Goal: Task Accomplishment & Management: Manage account settings

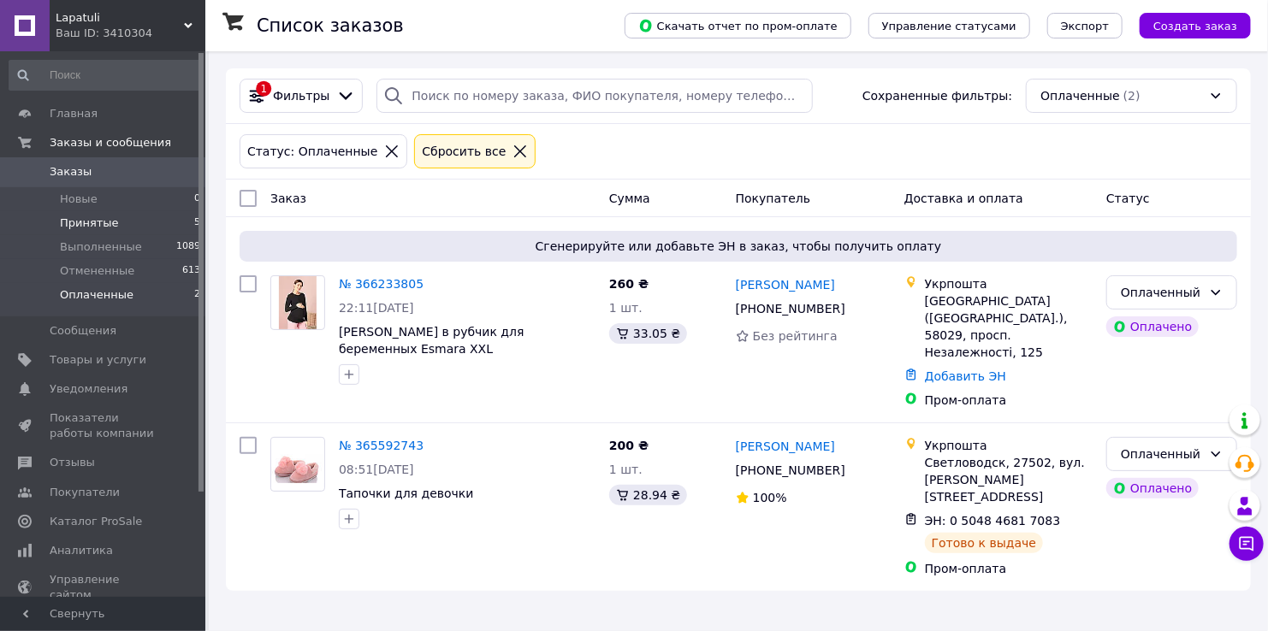
click at [91, 232] on li "Принятые 5" at bounding box center [105, 223] width 210 height 24
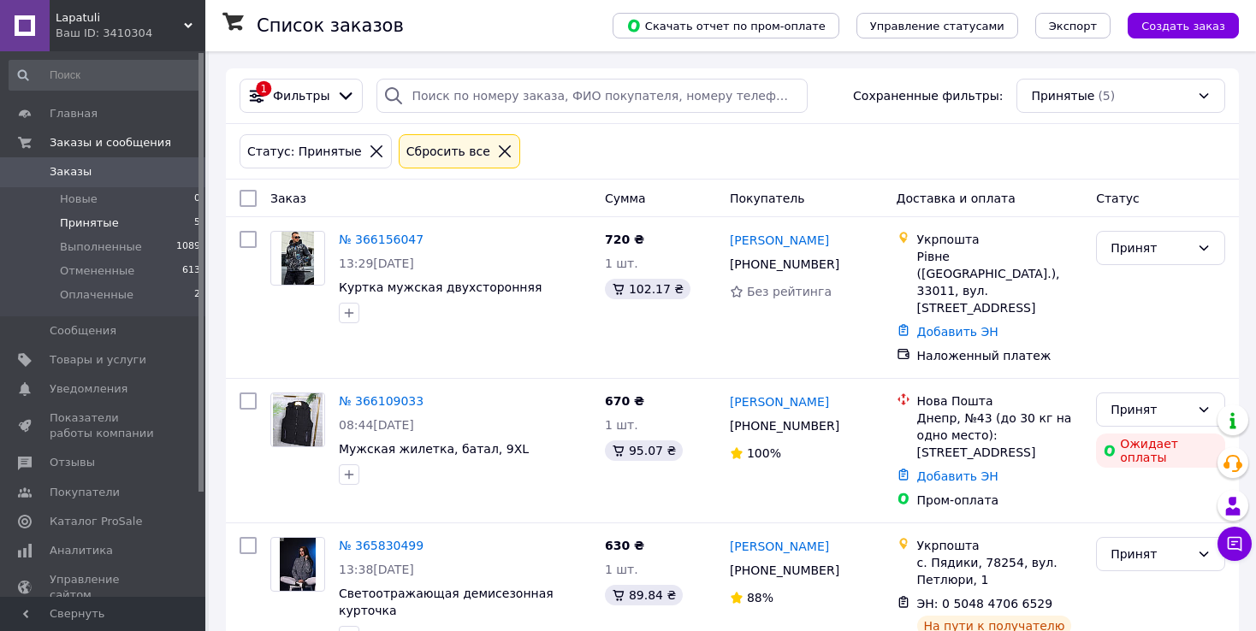
click at [80, 222] on span "Принятые" at bounding box center [89, 223] width 59 height 15
click at [81, 295] on span "Оплаченные" at bounding box center [97, 294] width 74 height 15
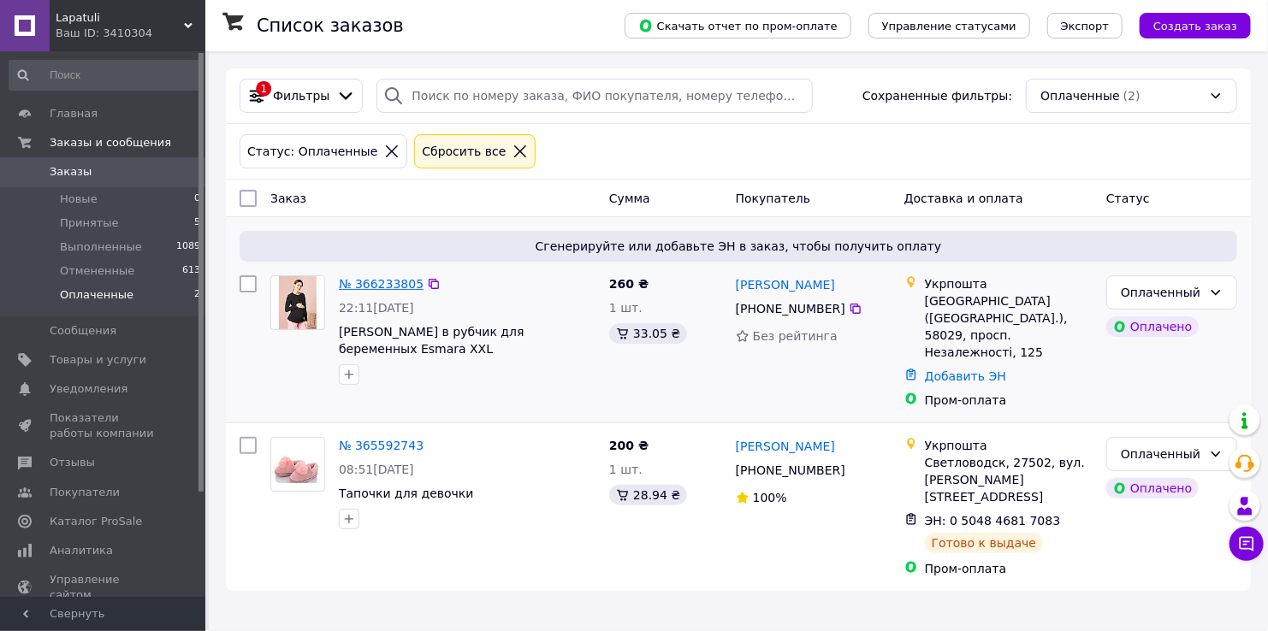
click at [376, 280] on link "№ 366233805" at bounding box center [381, 284] width 85 height 14
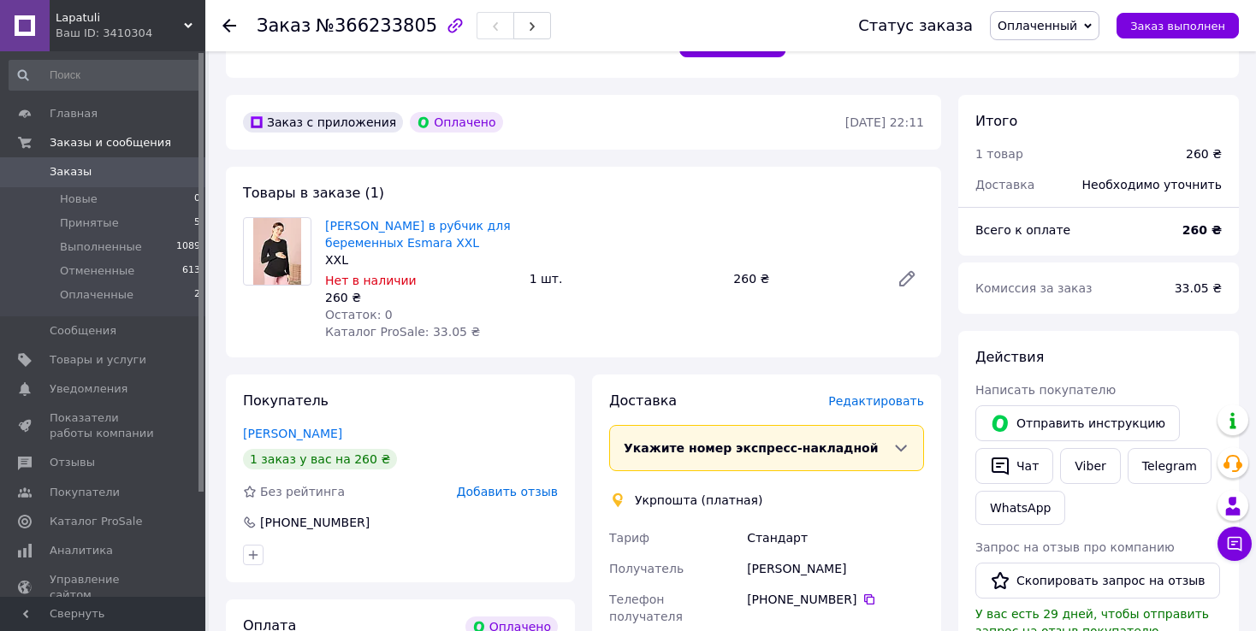
scroll to position [406, 0]
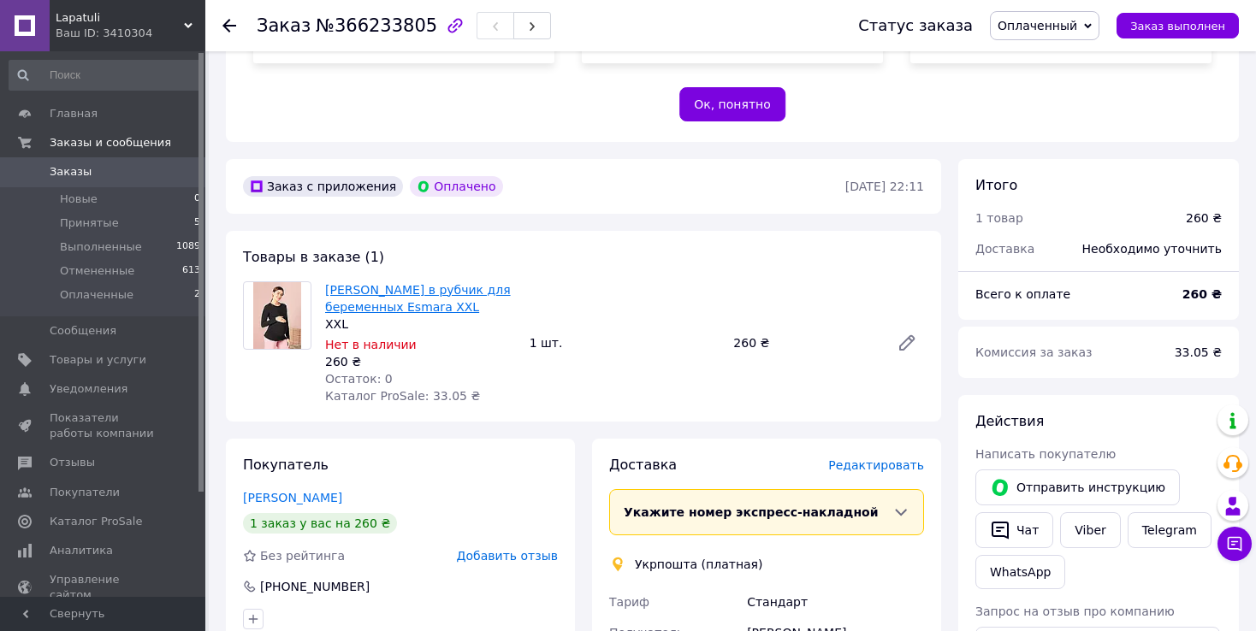
click at [421, 305] on link "[PERSON_NAME] в рубчик для беременных Esmara XXL" at bounding box center [418, 298] width 186 height 31
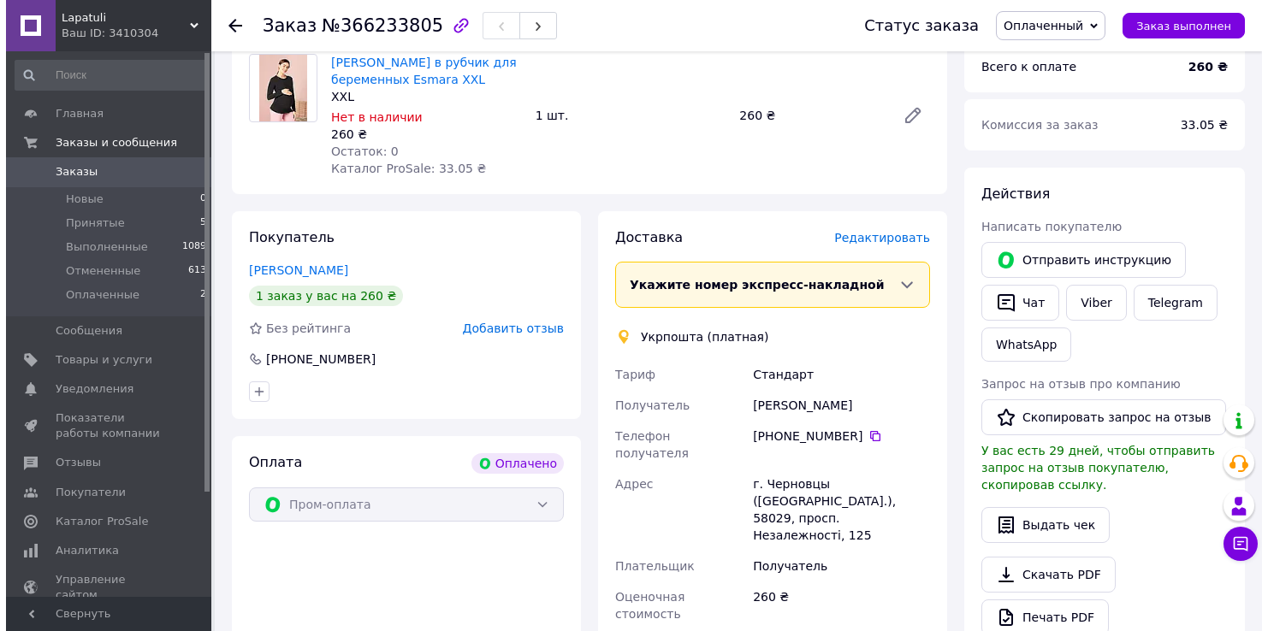
scroll to position [662, 0]
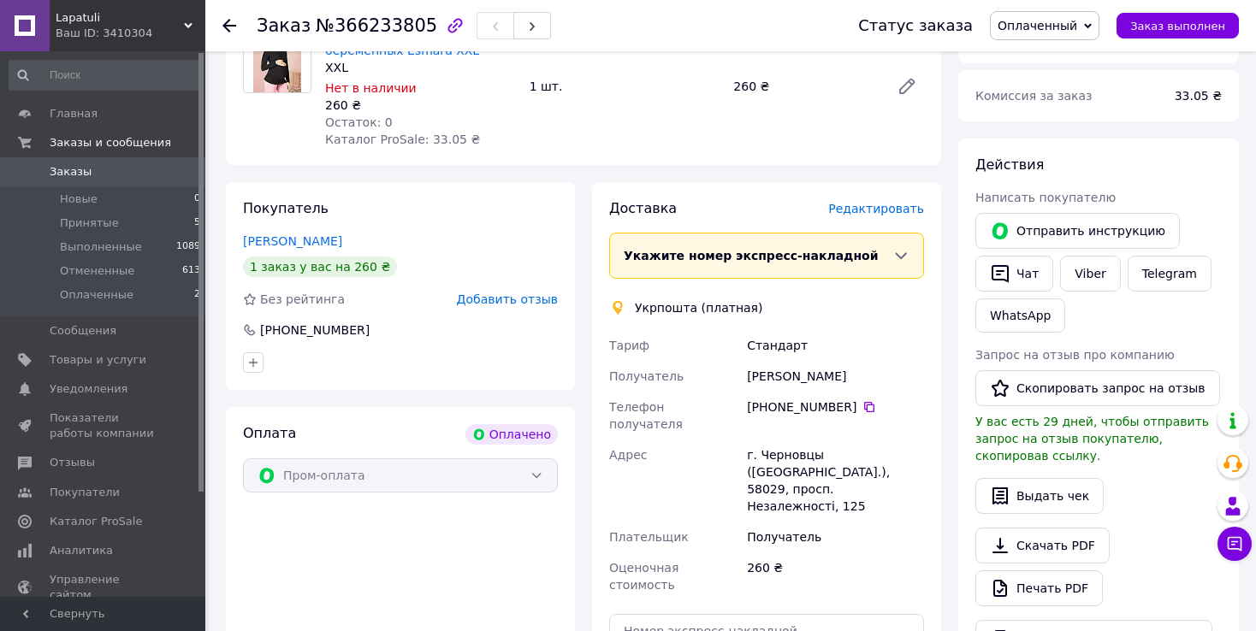
click at [875, 214] on span "Редактировать" at bounding box center [876, 209] width 96 height 14
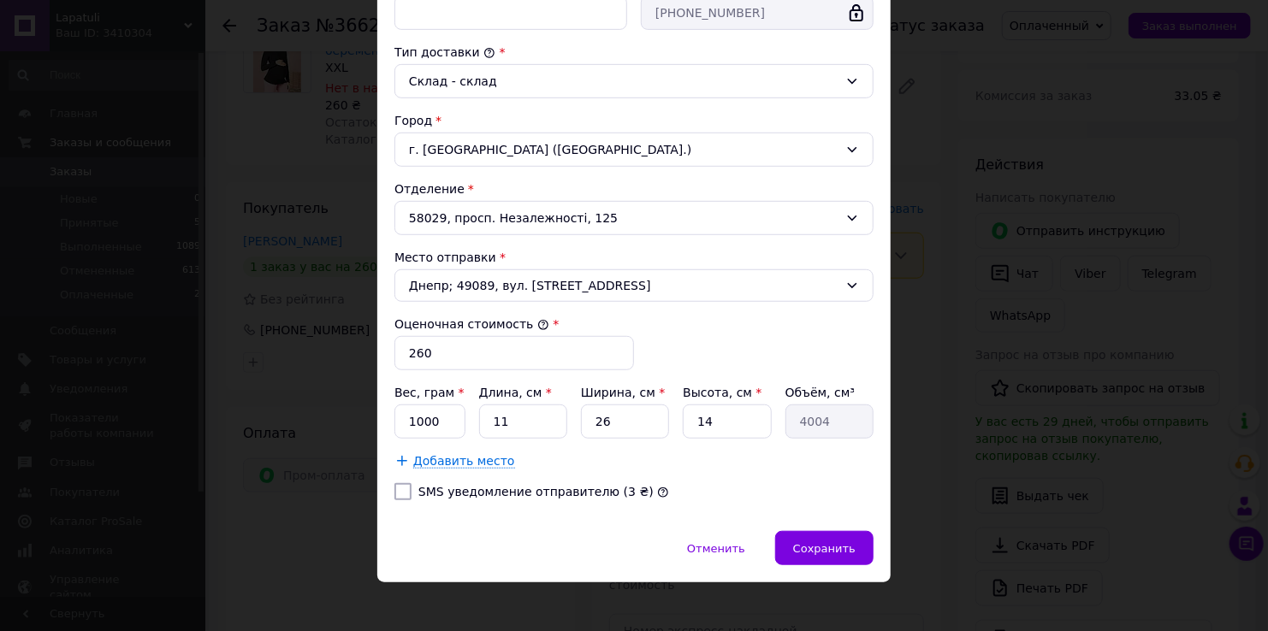
scroll to position [435, 0]
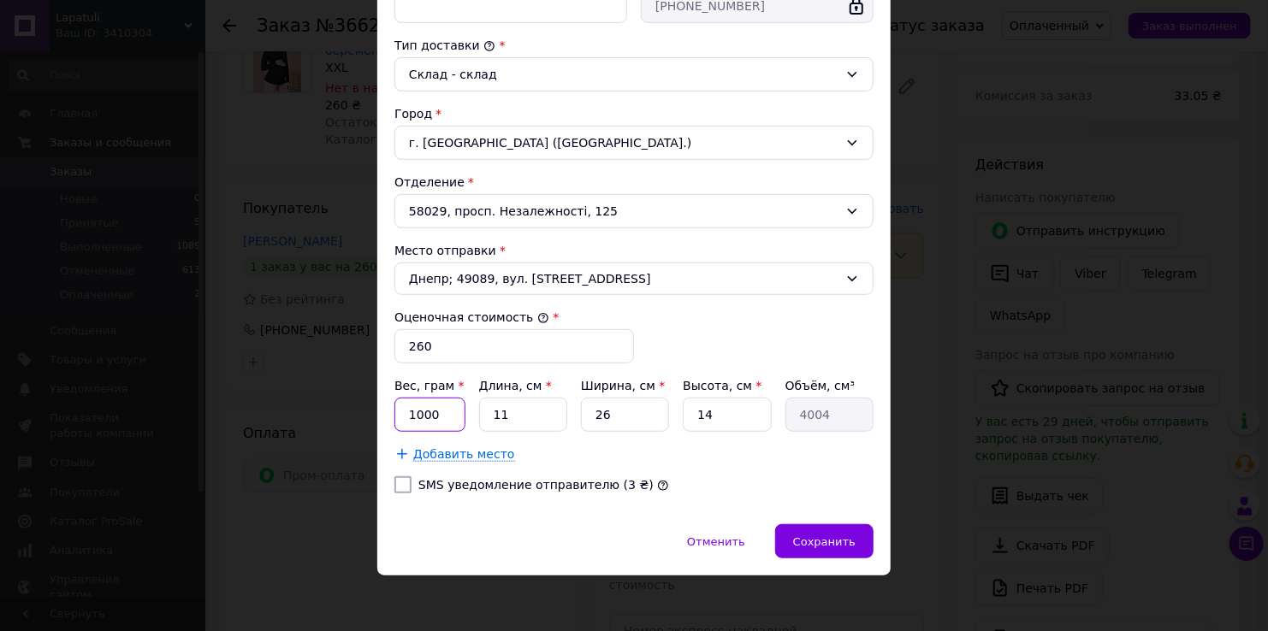
drag, startPoint x: 427, startPoint y: 409, endPoint x: 396, endPoint y: 410, distance: 30.8
click at [396, 410] on input "1000" at bounding box center [429, 415] width 71 height 34
drag, startPoint x: 445, startPoint y: 406, endPoint x: 339, endPoint y: 413, distance: 106.3
click at [339, 413] on div "× Редактирование доставки Способ доставки Укрпошта (платная) Тариф * Стандарт П…" at bounding box center [634, 315] width 1268 height 631
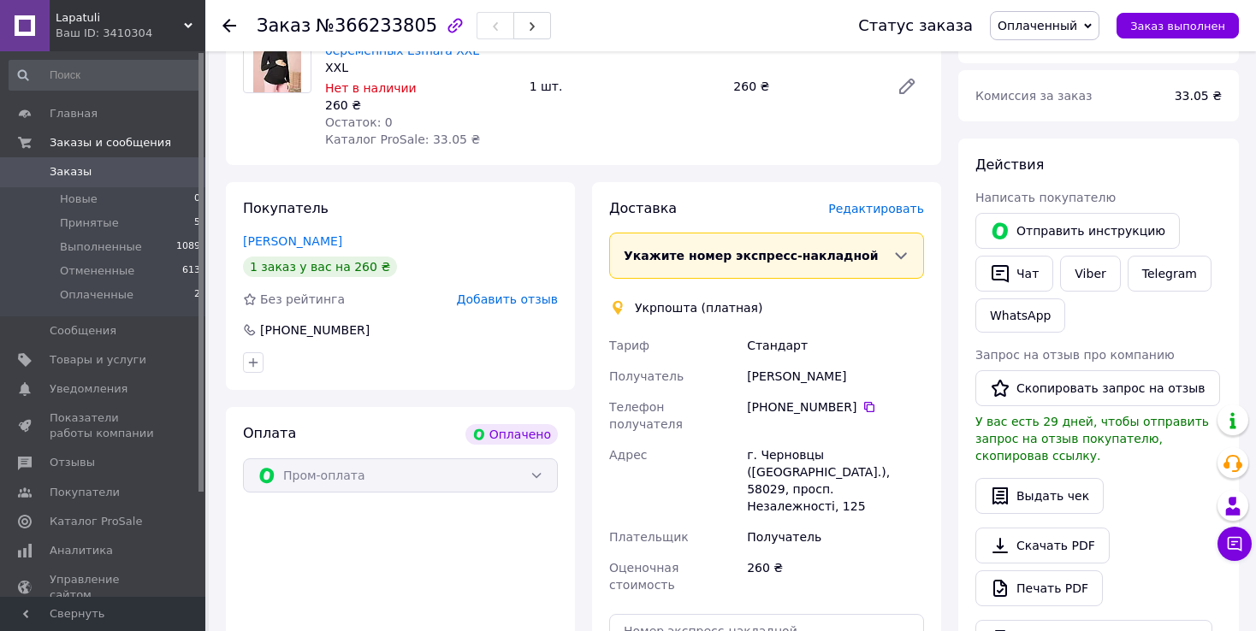
click at [902, 204] on span "Редактировать" at bounding box center [876, 209] width 96 height 14
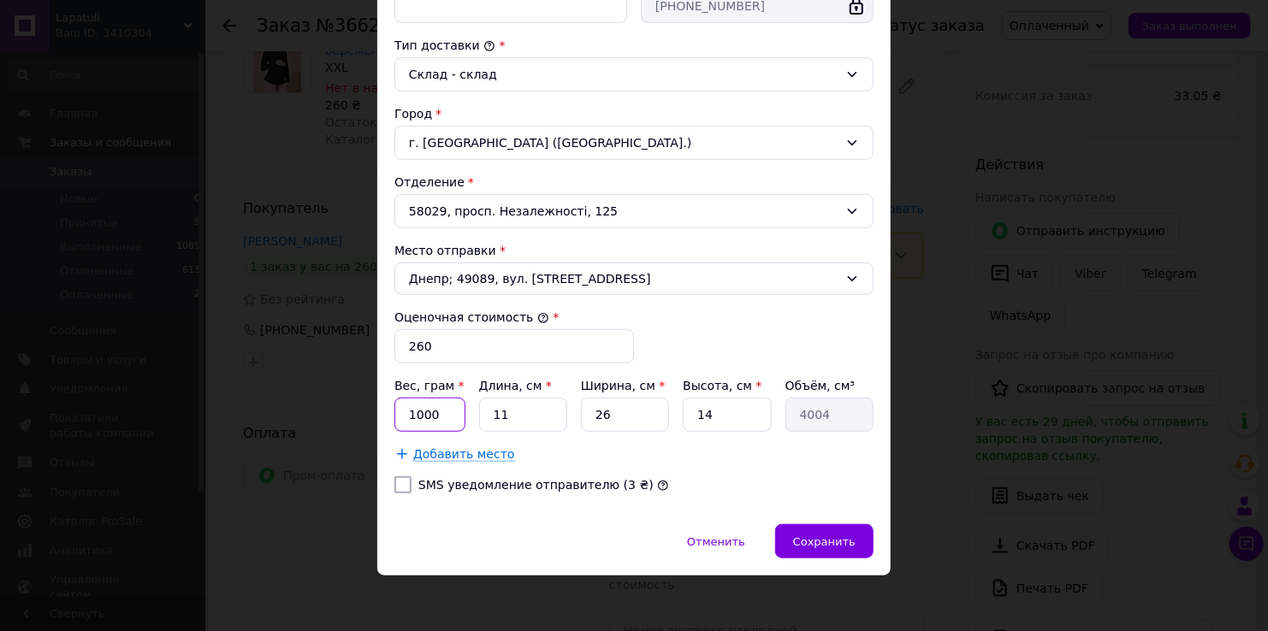
drag, startPoint x: 439, startPoint y: 414, endPoint x: 389, endPoint y: 400, distance: 51.7
click at [389, 400] on div "Способ доставки Укрпошта (платная) Тариф * Стандарт Плательщик * Получатель Фам…" at bounding box center [633, 100] width 513 height 847
type input "255"
click at [545, 404] on input "11" at bounding box center [523, 415] width 88 height 34
type input "1"
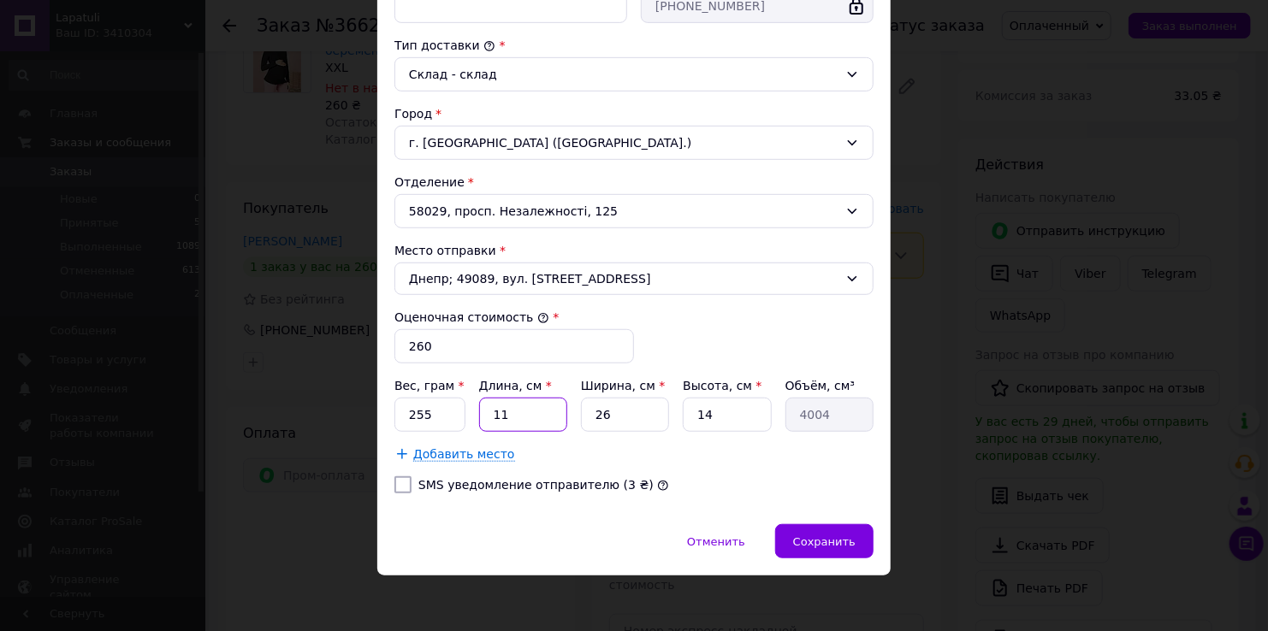
type input "364"
type input "2"
type input "728"
type input "21"
type input "7644"
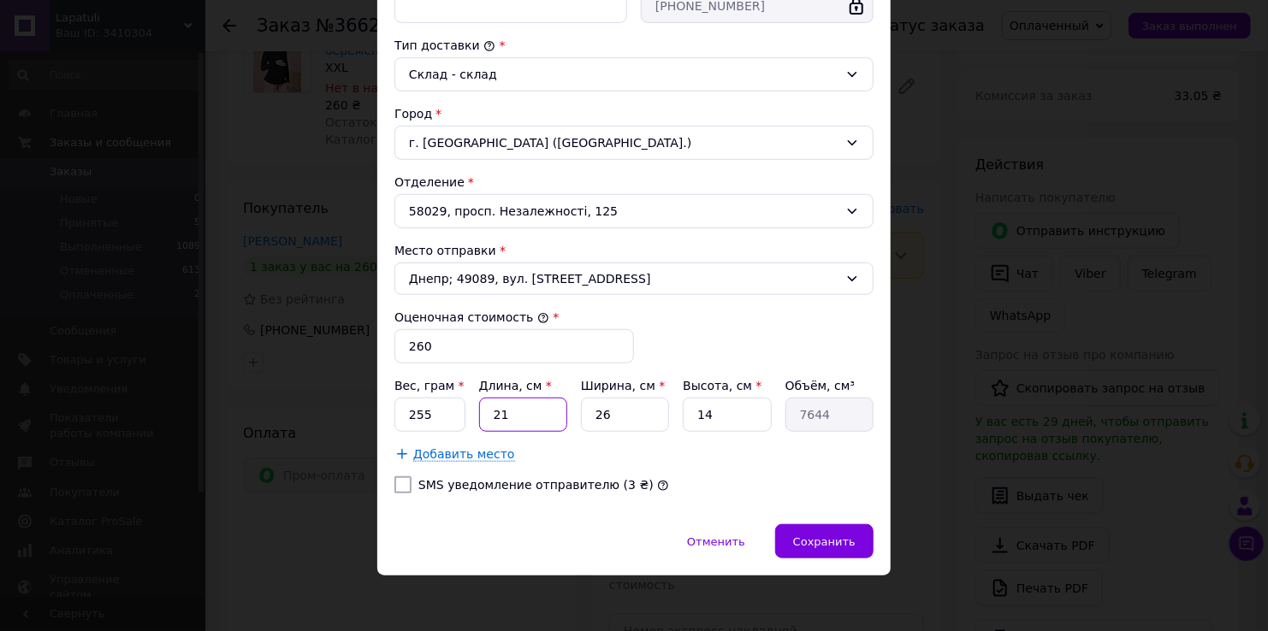
type input "21"
type input "2"
type input "588"
type input "22"
type input "6468"
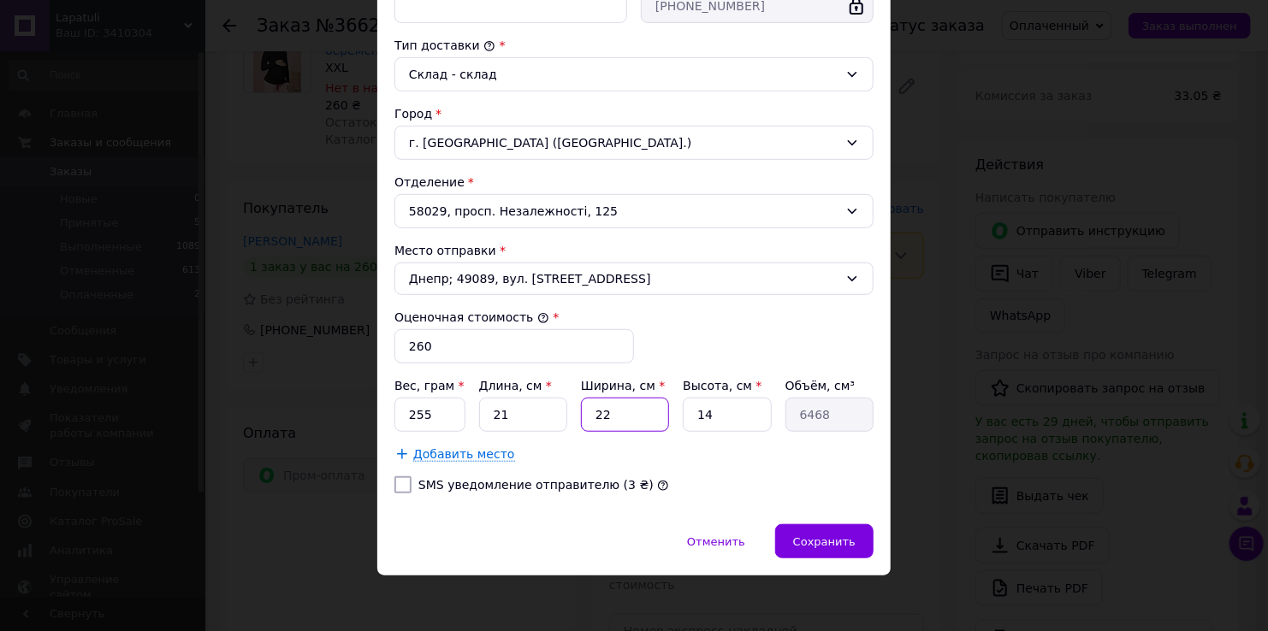
type input "22"
type input "5"
type input "2310"
type input "5"
click at [834, 540] on span "Сохранить" at bounding box center [824, 542] width 62 height 13
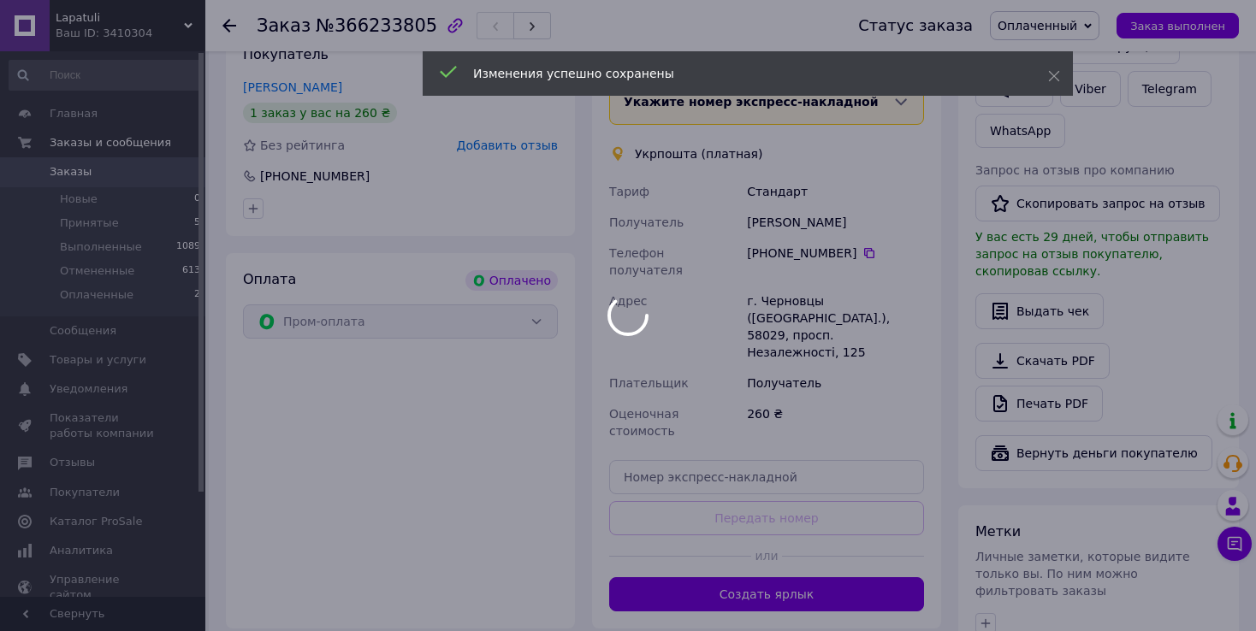
scroll to position [1004, 0]
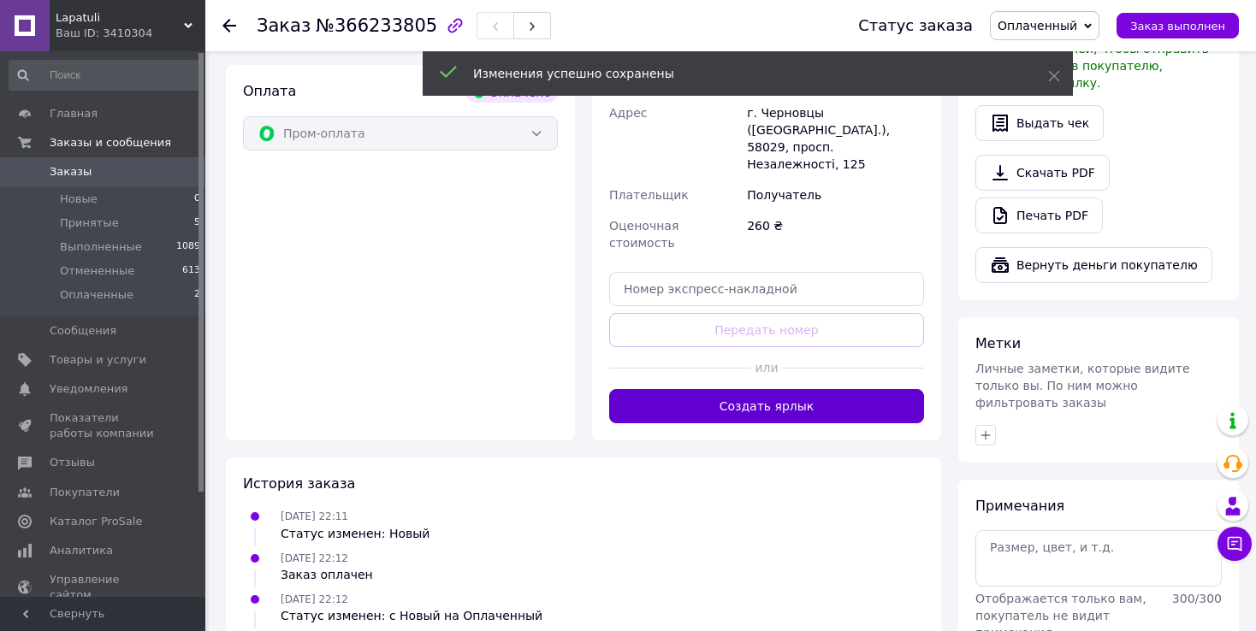
click at [754, 389] on button "Создать ярлык" at bounding box center [766, 406] width 315 height 34
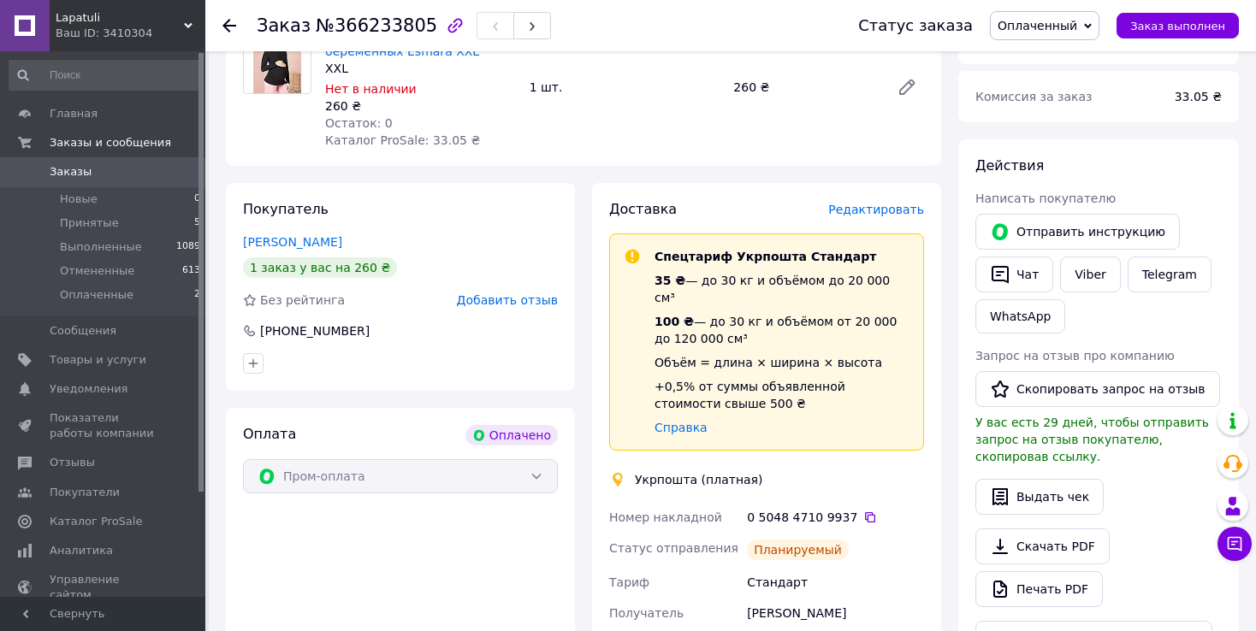
scroll to position [748, 0]
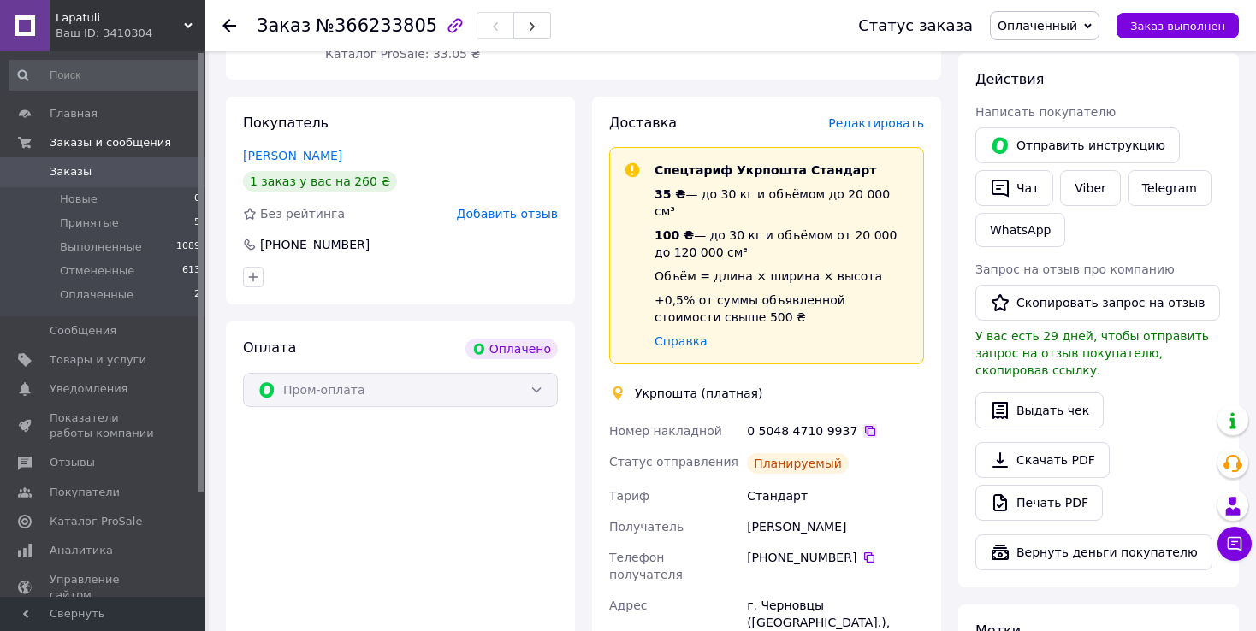
click at [865, 426] on icon at bounding box center [870, 431] width 10 height 10
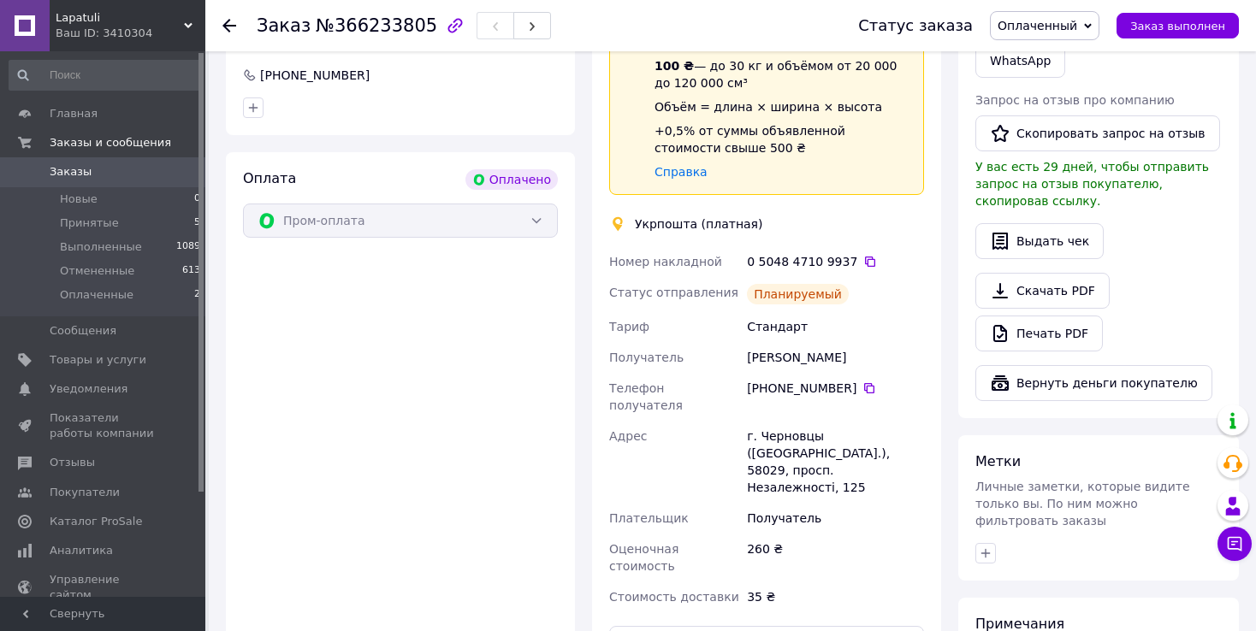
scroll to position [833, 0]
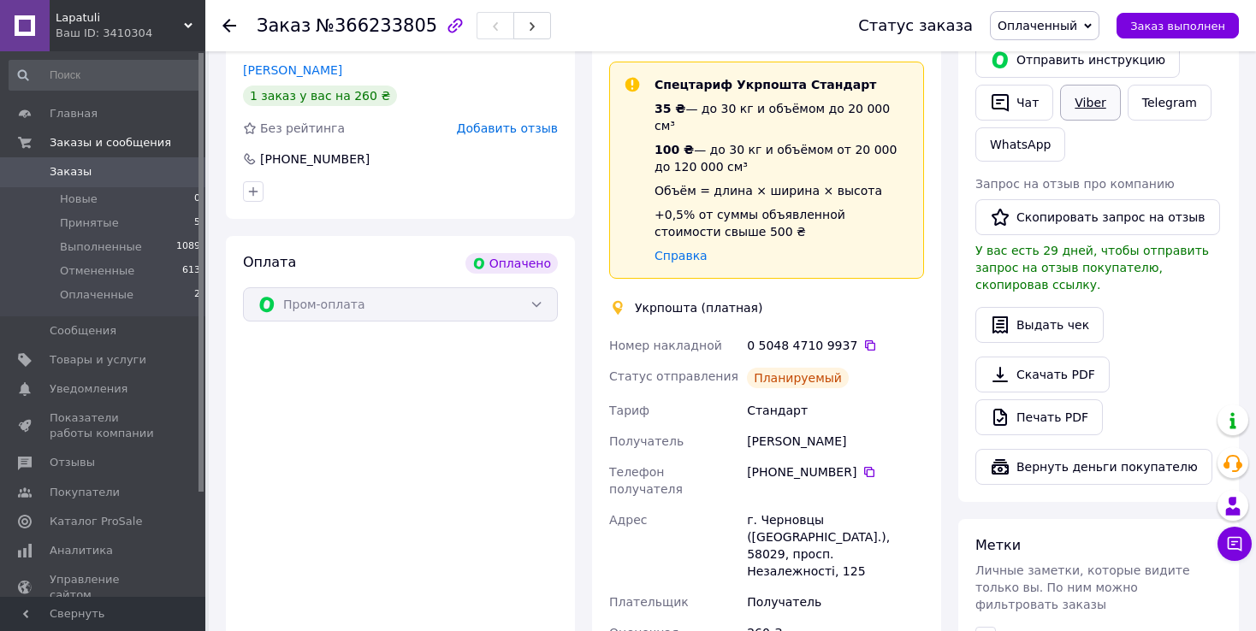
click at [1081, 104] on link "Viber" at bounding box center [1090, 103] width 60 height 36
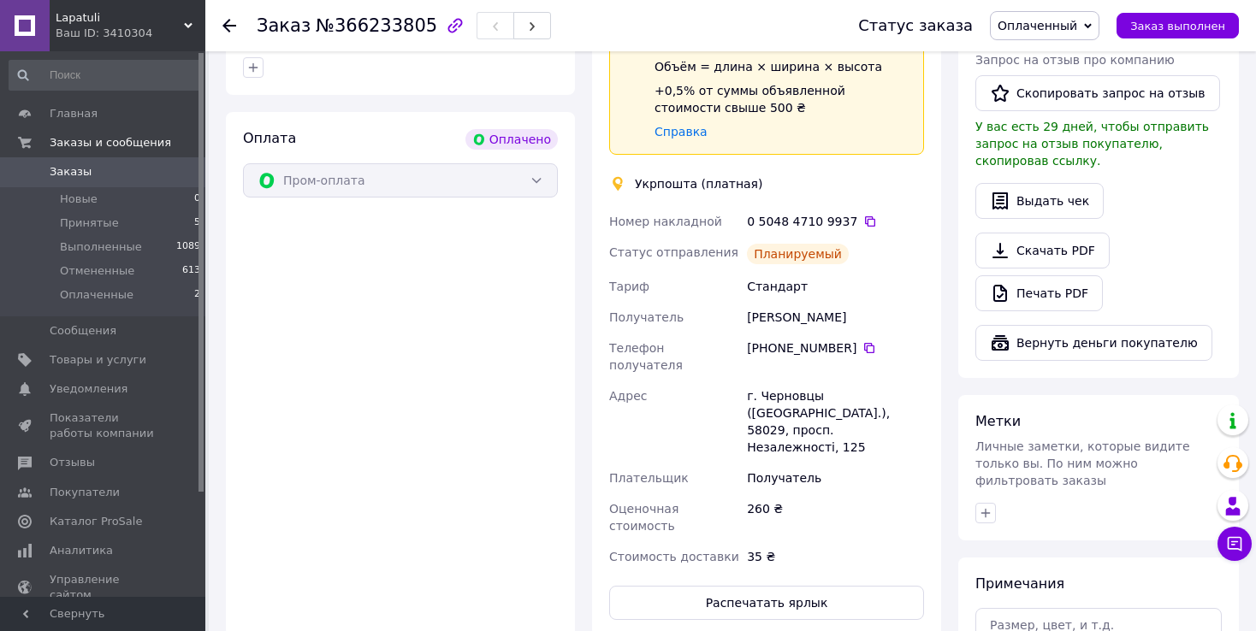
scroll to position [1176, 0]
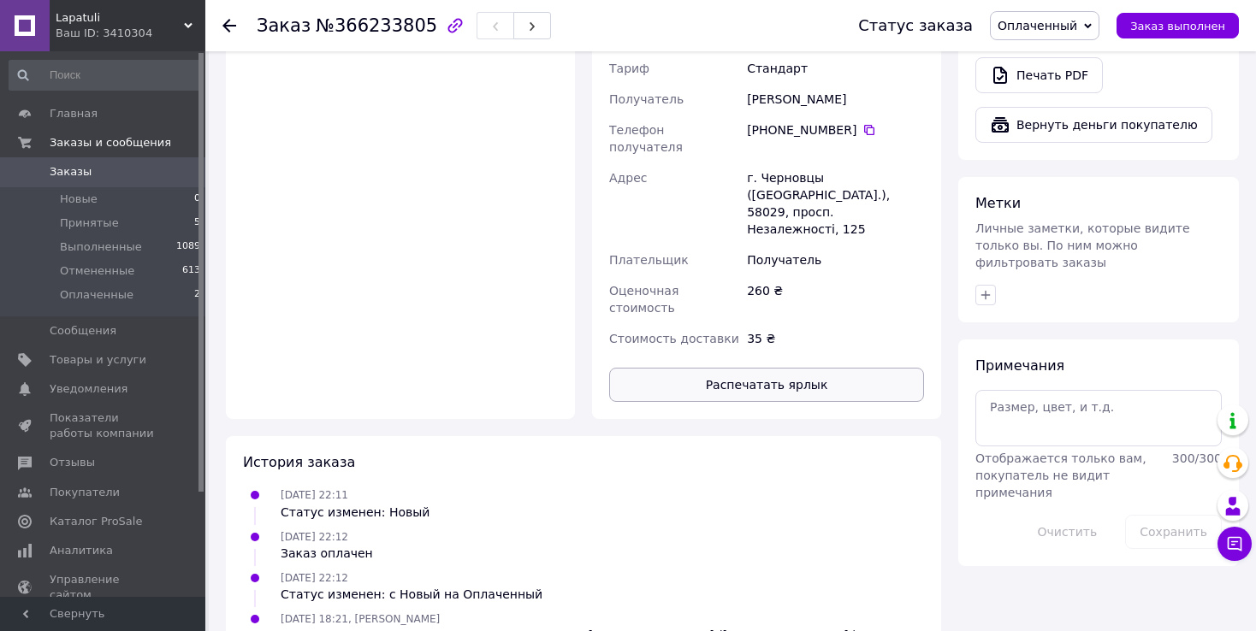
click at [729, 368] on button "Распечатать ярлык" at bounding box center [766, 385] width 315 height 34
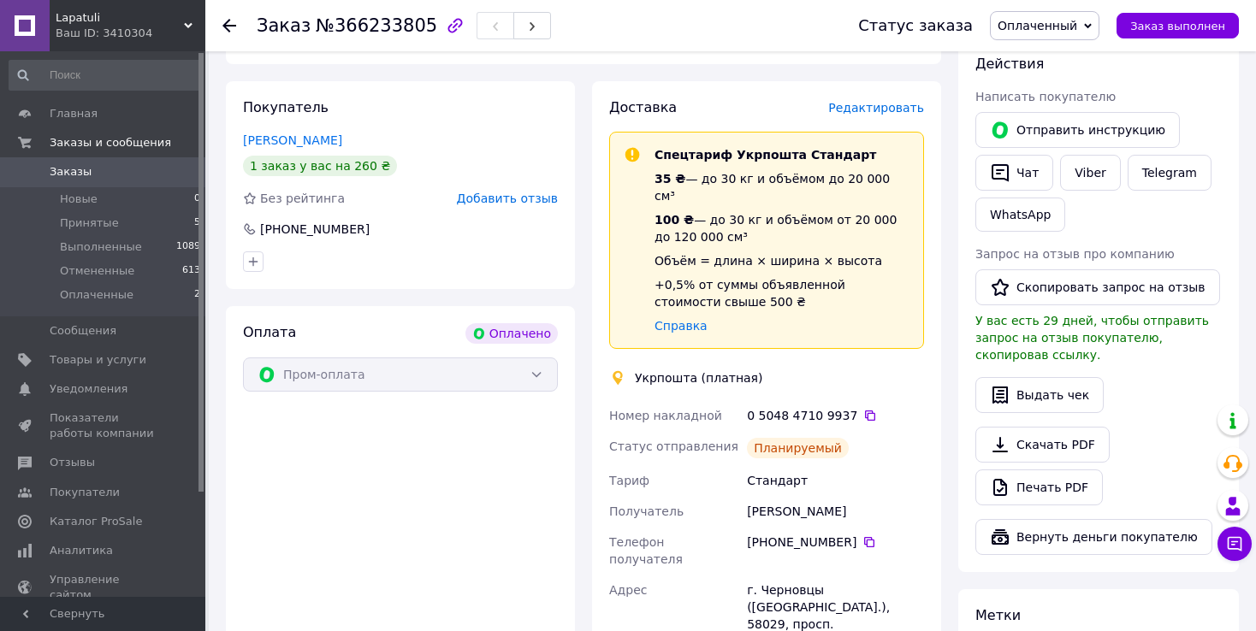
scroll to position [662, 0]
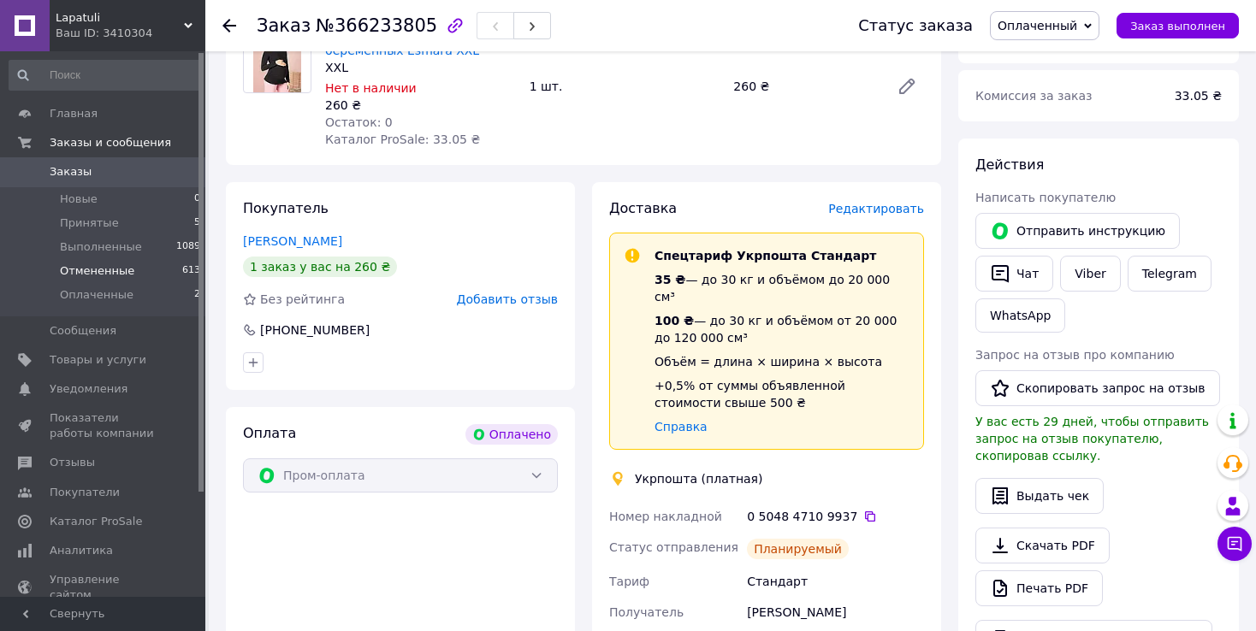
click at [94, 267] on span "Отмененные" at bounding box center [97, 271] width 74 height 15
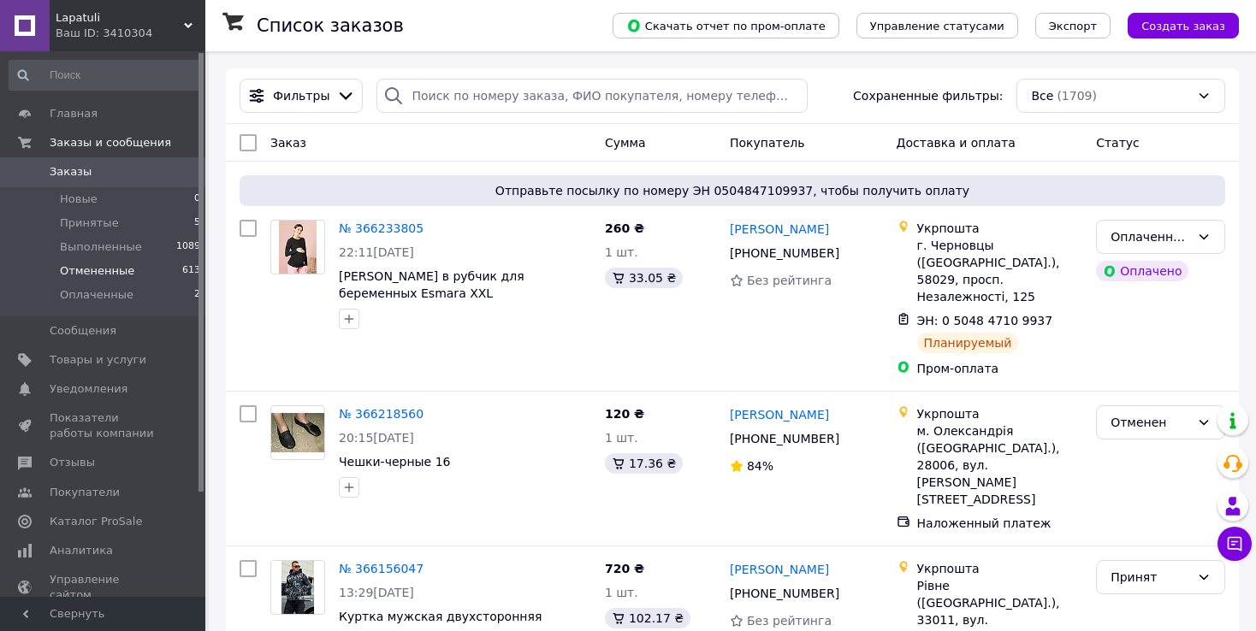
click at [88, 272] on span "Отмененные" at bounding box center [97, 271] width 74 height 15
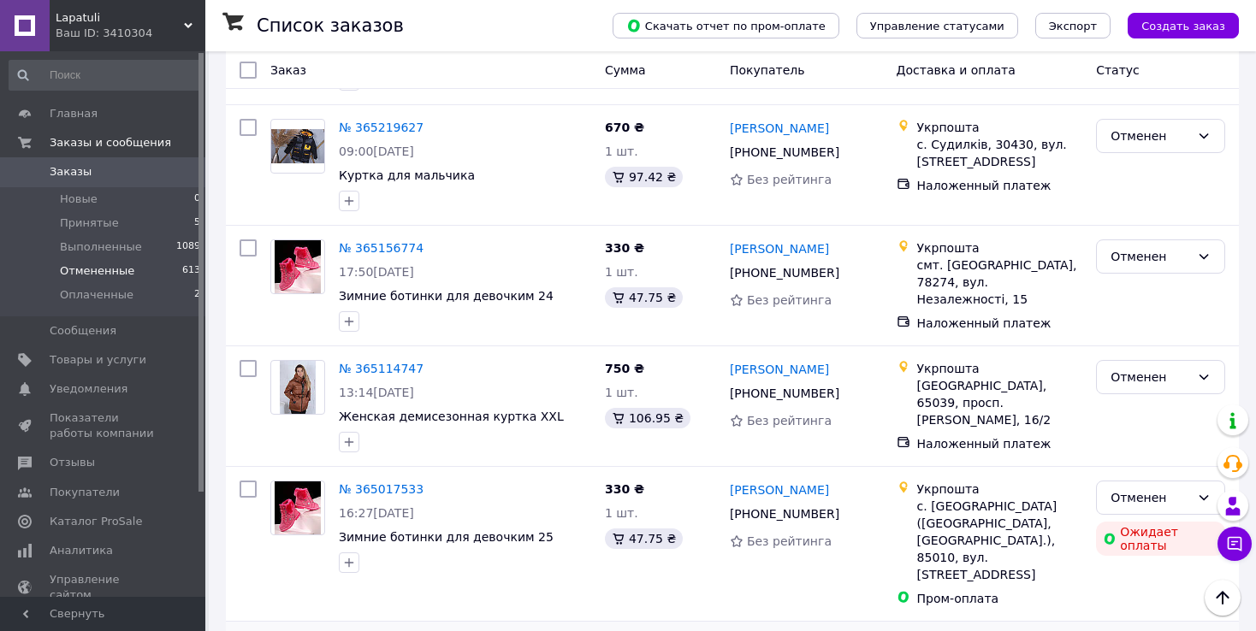
scroll to position [941, 0]
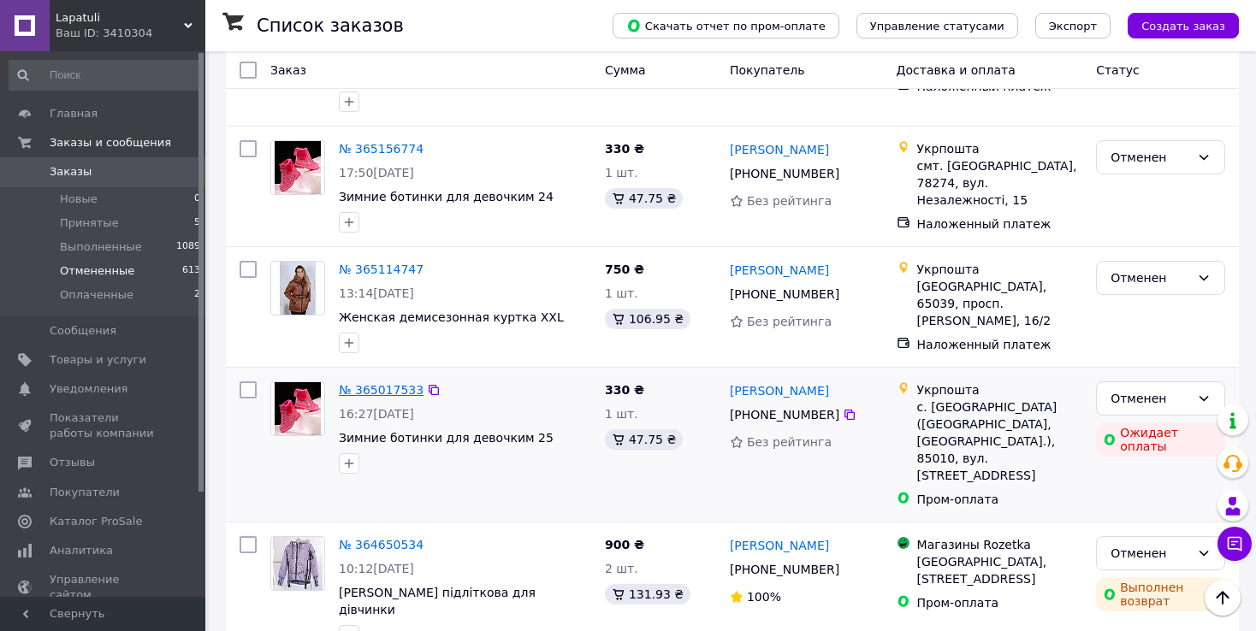
click at [373, 383] on link "№ 365017533" at bounding box center [381, 390] width 85 height 14
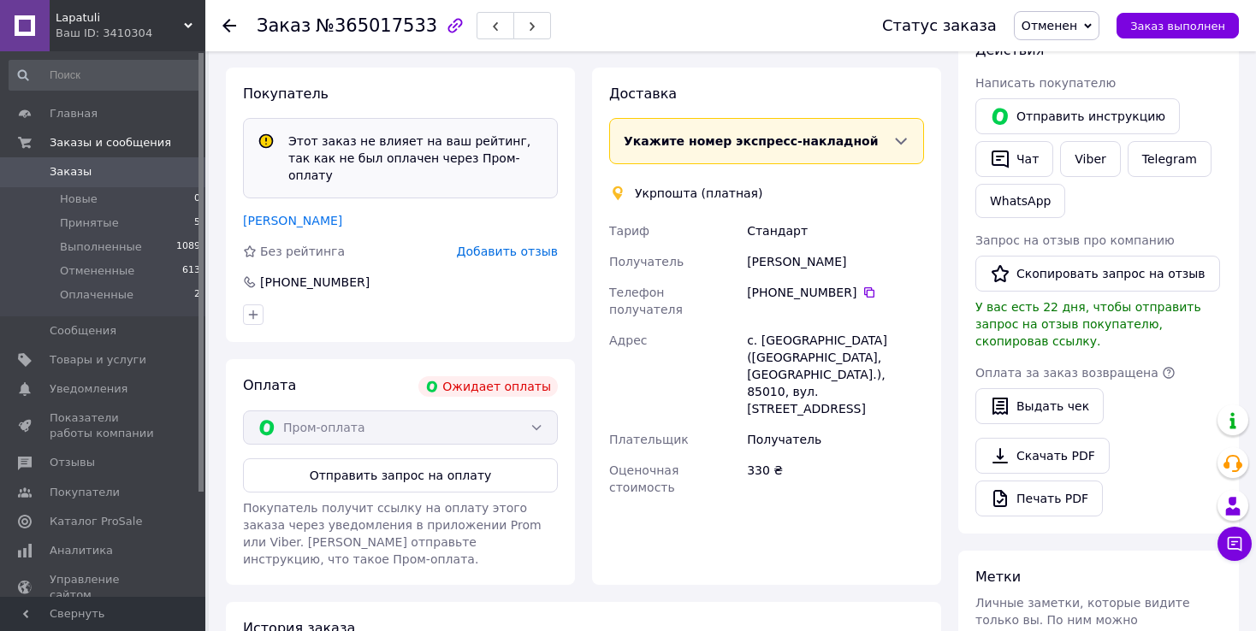
scroll to position [342, 0]
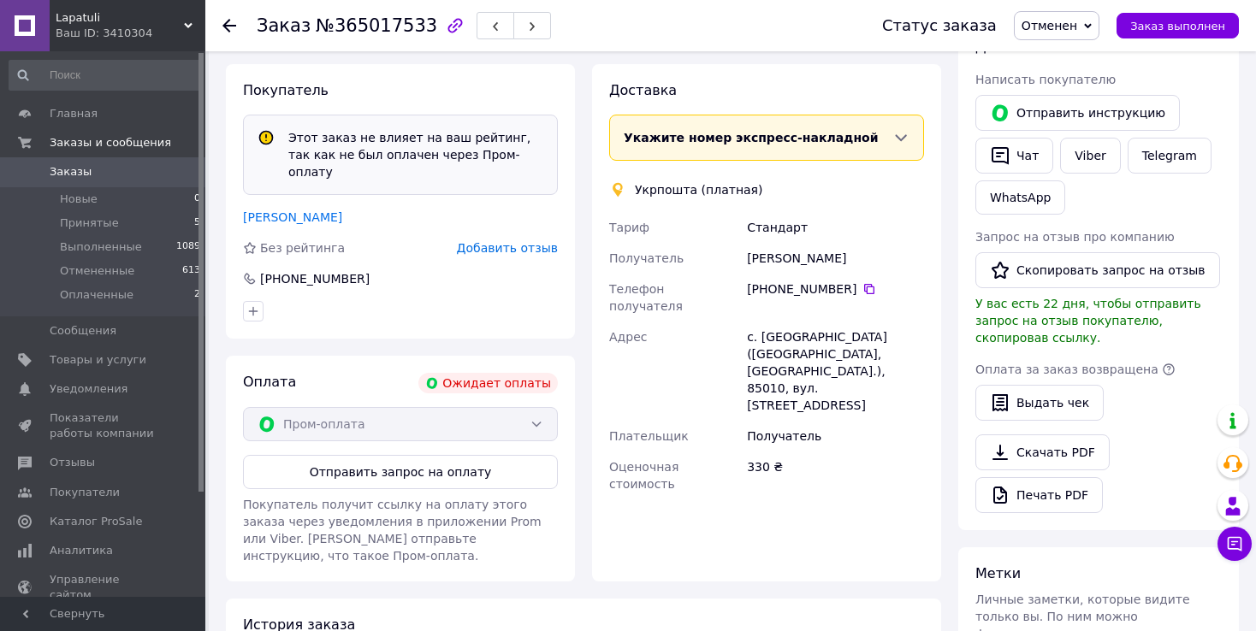
drag, startPoint x: 858, startPoint y: 239, endPoint x: 820, endPoint y: 234, distance: 37.9
click at [807, 243] on div "[PERSON_NAME]" at bounding box center [835, 258] width 184 height 31
copy div "[PERSON_NAME]"
drag, startPoint x: 803, startPoint y: 238, endPoint x: 750, endPoint y: 238, distance: 52.2
click at [750, 243] on div "[PERSON_NAME]" at bounding box center [835, 258] width 184 height 31
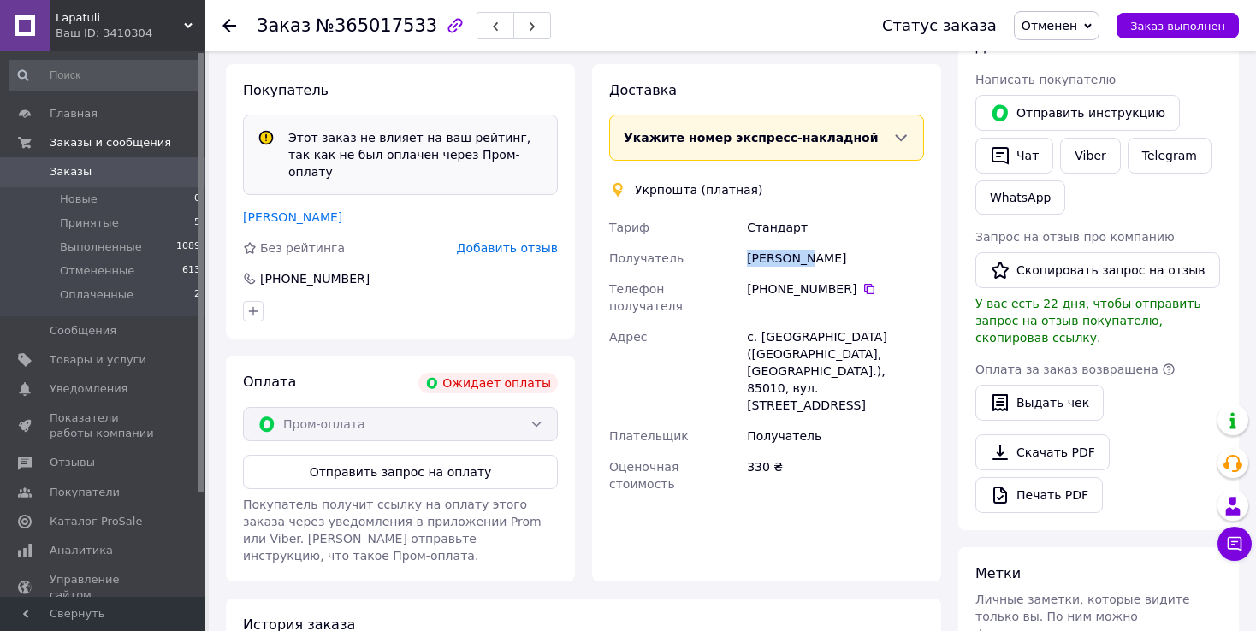
copy div "[PERSON_NAME]"
drag, startPoint x: 845, startPoint y: 270, endPoint x: 753, endPoint y: 270, distance: 92.4
click at [753, 281] on div "[PHONE_NUMBER]" at bounding box center [835, 289] width 177 height 17
copy div "380 66 134 37 70"
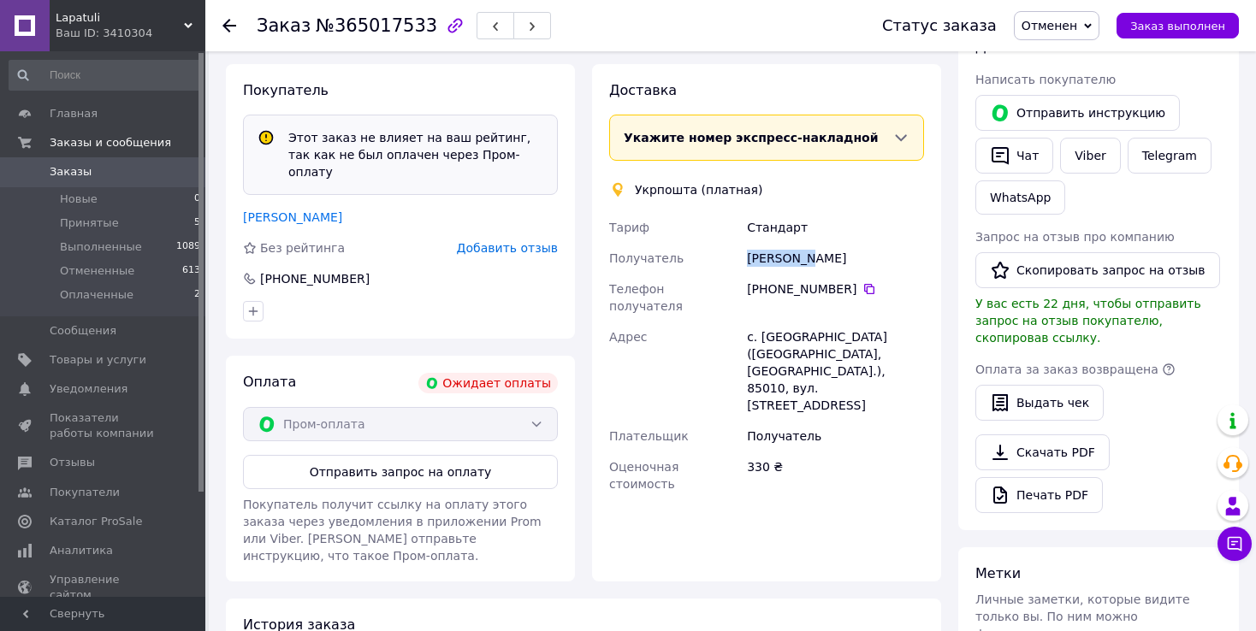
click at [821, 281] on div "[PHONE_NUMBER]" at bounding box center [835, 289] width 177 height 17
drag, startPoint x: 849, startPoint y: 267, endPoint x: 743, endPoint y: 270, distance: 106.1
click at [732, 272] on div "[PERSON_NAME] Получатель [PERSON_NAME] Телефон получателя [PHONE_NUMBER]   Адре…" at bounding box center [767, 355] width 322 height 287
copy div "Телефон получателя [PHONE_NUMBER]"
click at [802, 281] on div "[PHONE_NUMBER]" at bounding box center [835, 289] width 177 height 17
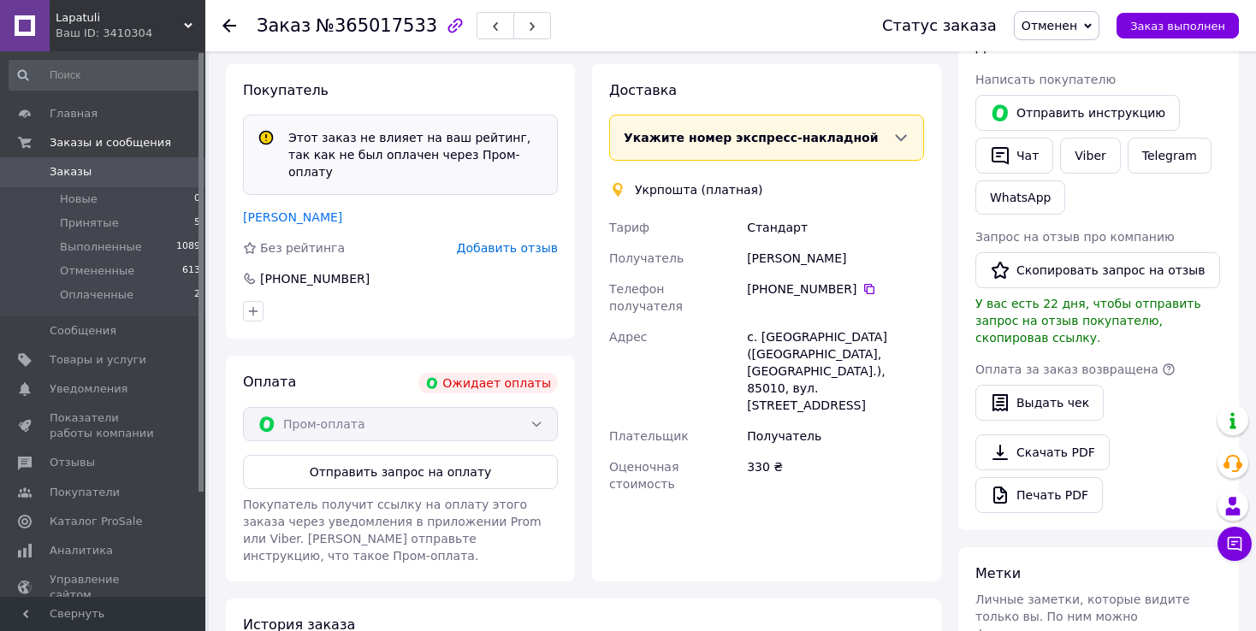
click at [862, 282] on icon at bounding box center [869, 289] width 14 height 14
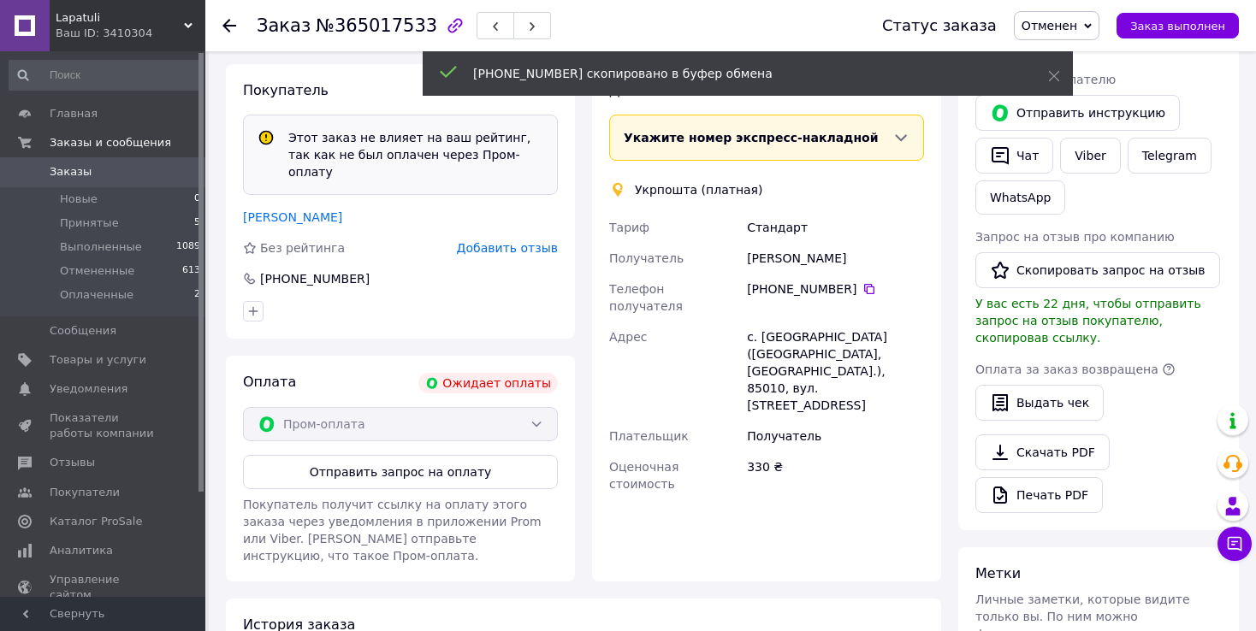
drag, startPoint x: 844, startPoint y: 273, endPoint x: 769, endPoint y: 271, distance: 75.3
click at [769, 281] on div "[PHONE_NUMBER]" at bounding box center [835, 289] width 177 height 17
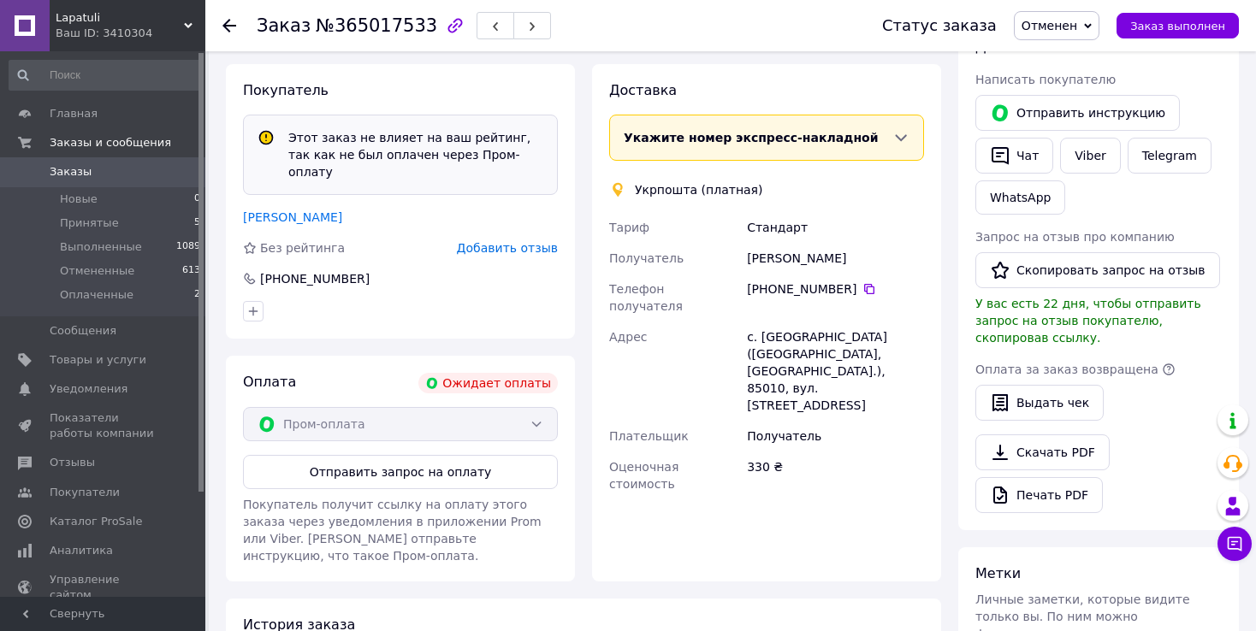
copy div "0 66 134 37 70"
click at [813, 281] on div "[PHONE_NUMBER]" at bounding box center [835, 289] width 177 height 17
drag, startPoint x: 846, startPoint y: 268, endPoint x: 777, endPoint y: 276, distance: 69.8
click at [777, 281] on div "[PHONE_NUMBER]" at bounding box center [835, 289] width 177 height 17
copy div "66 134 37 70"
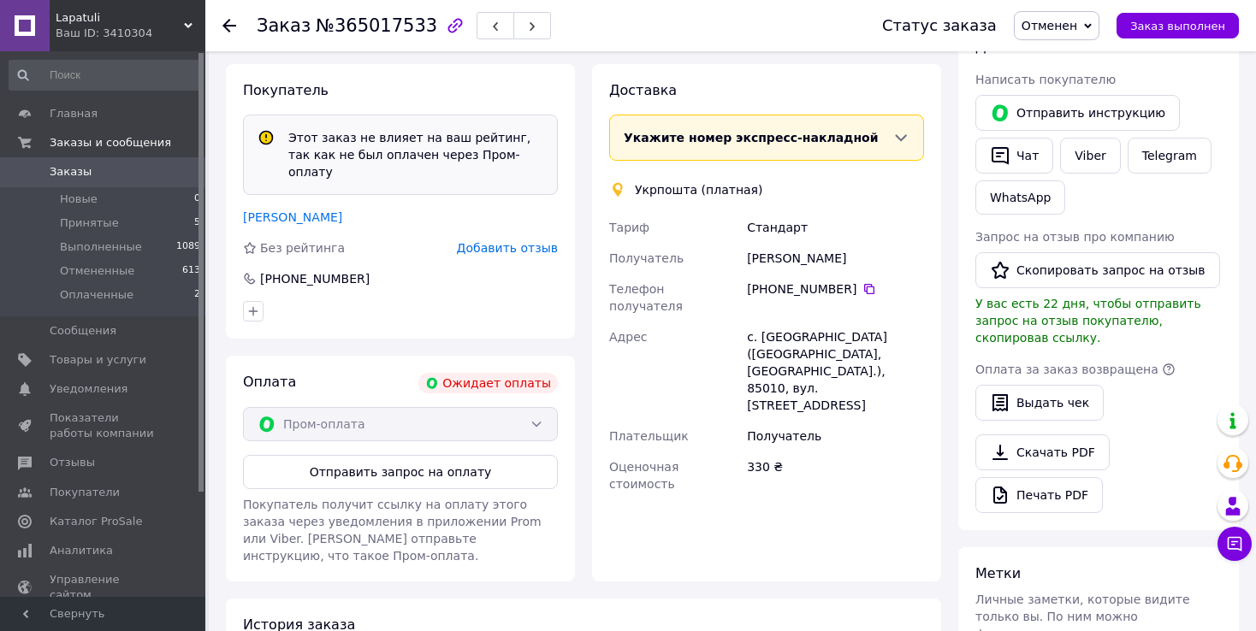
drag, startPoint x: 856, startPoint y: 240, endPoint x: 805, endPoint y: 239, distance: 50.5
click at [805, 243] on div "[PERSON_NAME]" at bounding box center [835, 258] width 184 height 31
copy div "[PERSON_NAME]"
drag, startPoint x: 747, startPoint y: 239, endPoint x: 807, endPoint y: 240, distance: 59.9
click at [807, 243] on div "[PERSON_NAME]" at bounding box center [835, 258] width 184 height 31
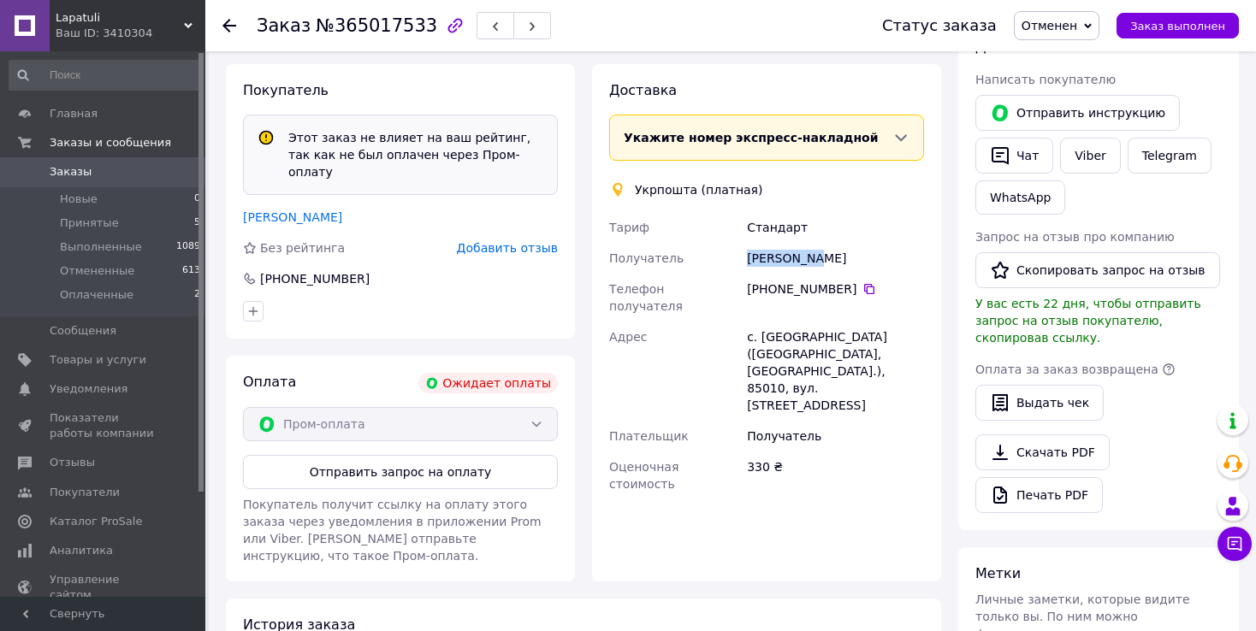
copy div "[PERSON_NAME]"
drag, startPoint x: 768, startPoint y: 270, endPoint x: 844, endPoint y: 275, distance: 76.3
click at [844, 281] on div "[PHONE_NUMBER]" at bounding box center [835, 289] width 177 height 17
copy div "0 66 134 37 70"
click at [762, 281] on div "[PHONE_NUMBER]" at bounding box center [835, 289] width 177 height 17
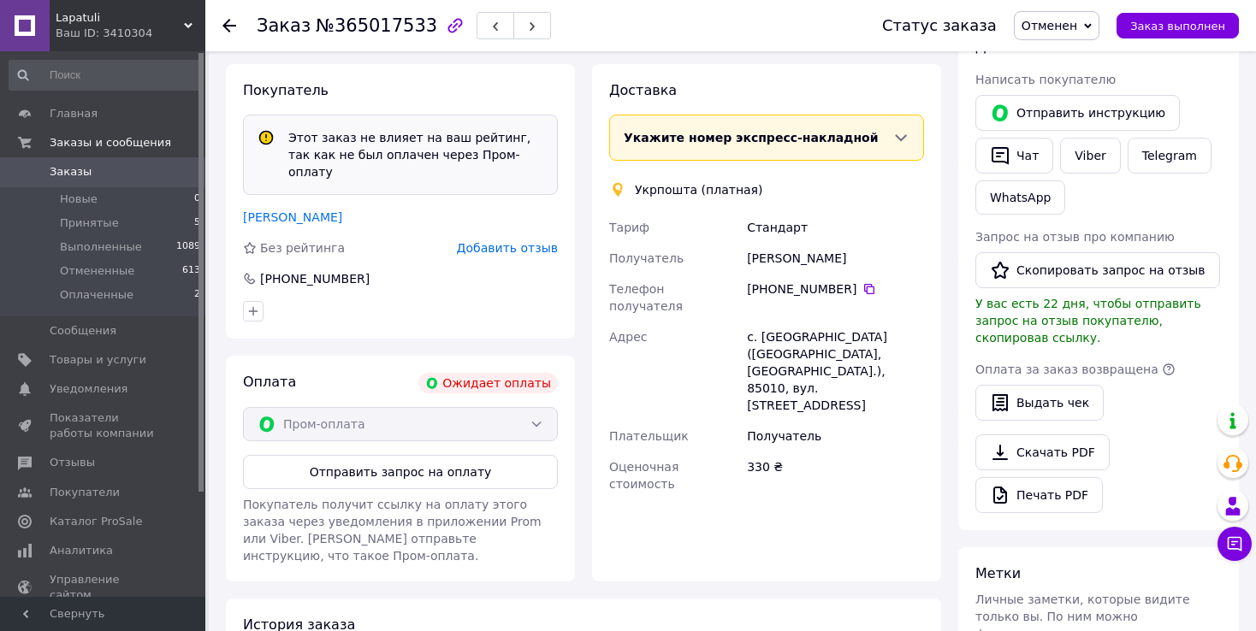
drag, startPoint x: 849, startPoint y: 266, endPoint x: 780, endPoint y: 273, distance: 68.8
click at [780, 281] on div "[PHONE_NUMBER]" at bounding box center [835, 289] width 177 height 17
drag, startPoint x: 766, startPoint y: 271, endPoint x: 746, endPoint y: 273, distance: 19.8
click at [747, 281] on div "[PHONE_NUMBER]" at bounding box center [835, 289] width 177 height 17
drag, startPoint x: 921, startPoint y: 319, endPoint x: 890, endPoint y: 315, distance: 31.1
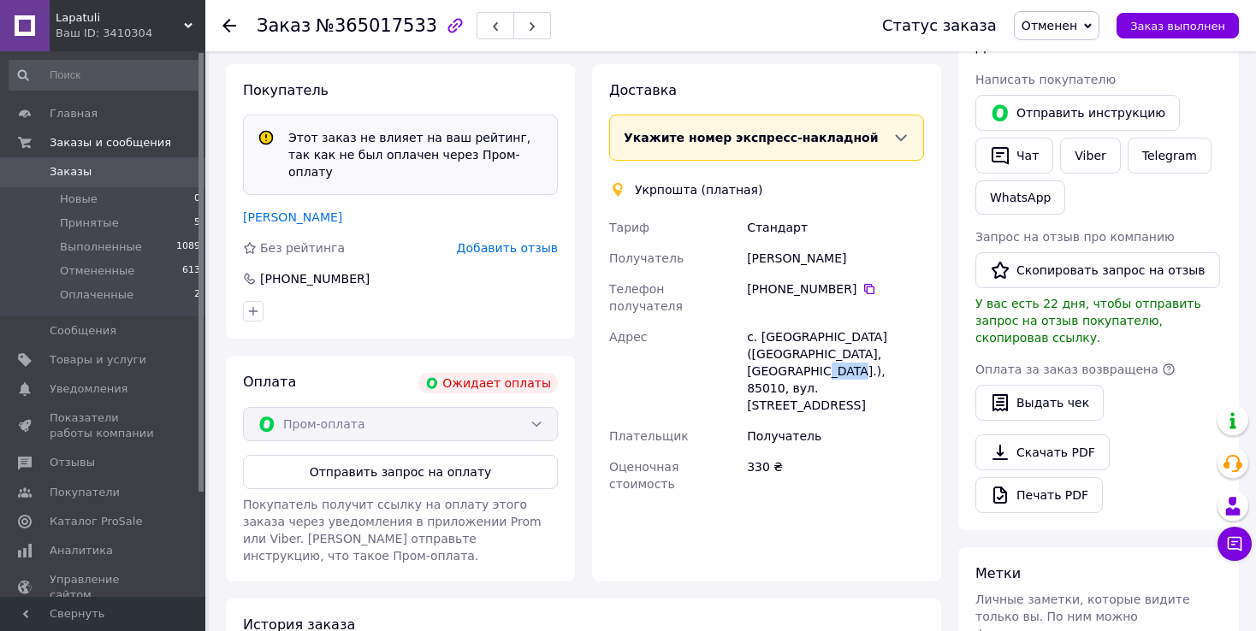
click at [890, 322] on div "с. [GEOGRAPHIC_DATA] ([GEOGRAPHIC_DATA], [GEOGRAPHIC_DATA].), 85010, вул. [STRE…" at bounding box center [835, 371] width 184 height 99
